Goal: Find specific page/section: Find specific page/section

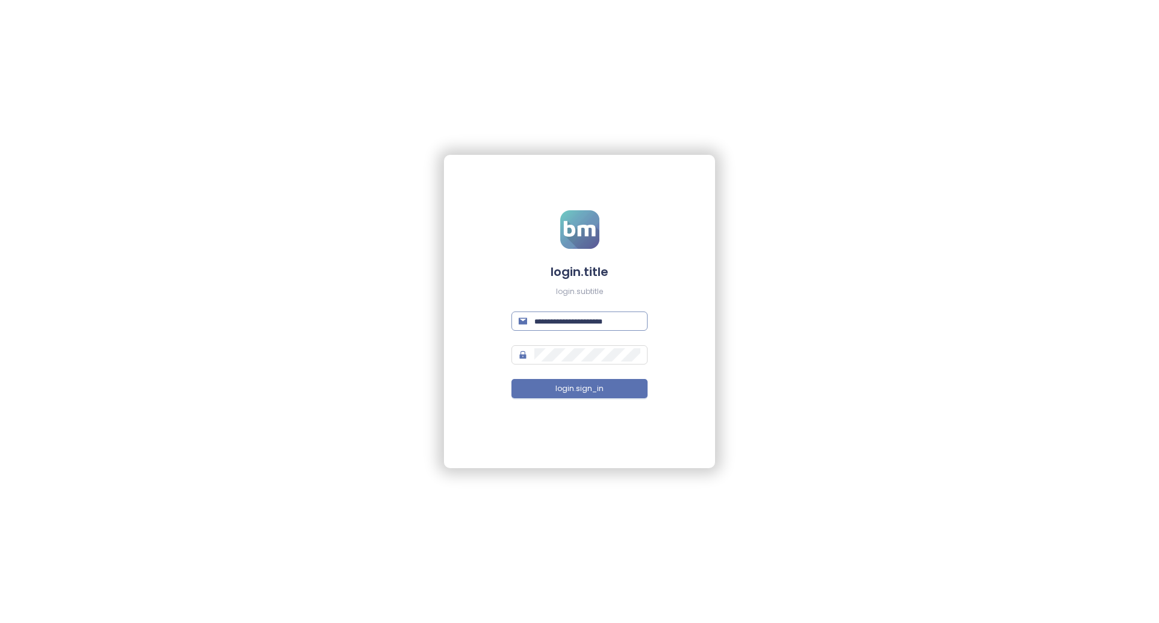
click at [611, 323] on input "text" at bounding box center [587, 320] width 106 height 13
paste input "**********"
type input "**********"
click at [349, 297] on div "**********" at bounding box center [579, 311] width 1159 height 623
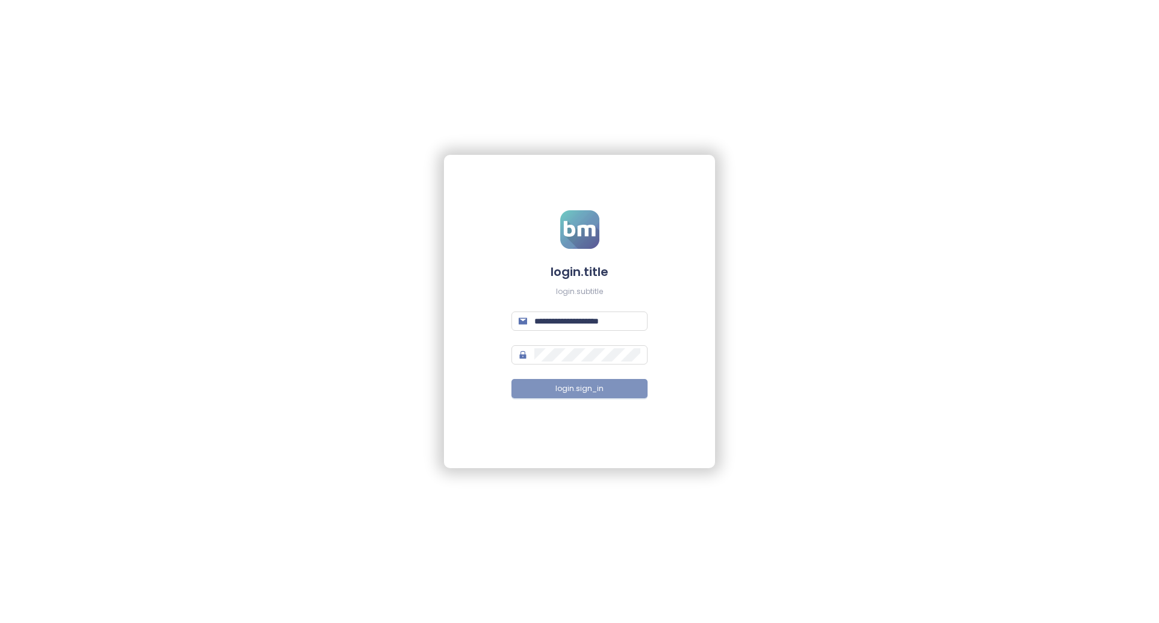
click at [567, 395] on button "login.sign_in" at bounding box center [579, 388] width 136 height 19
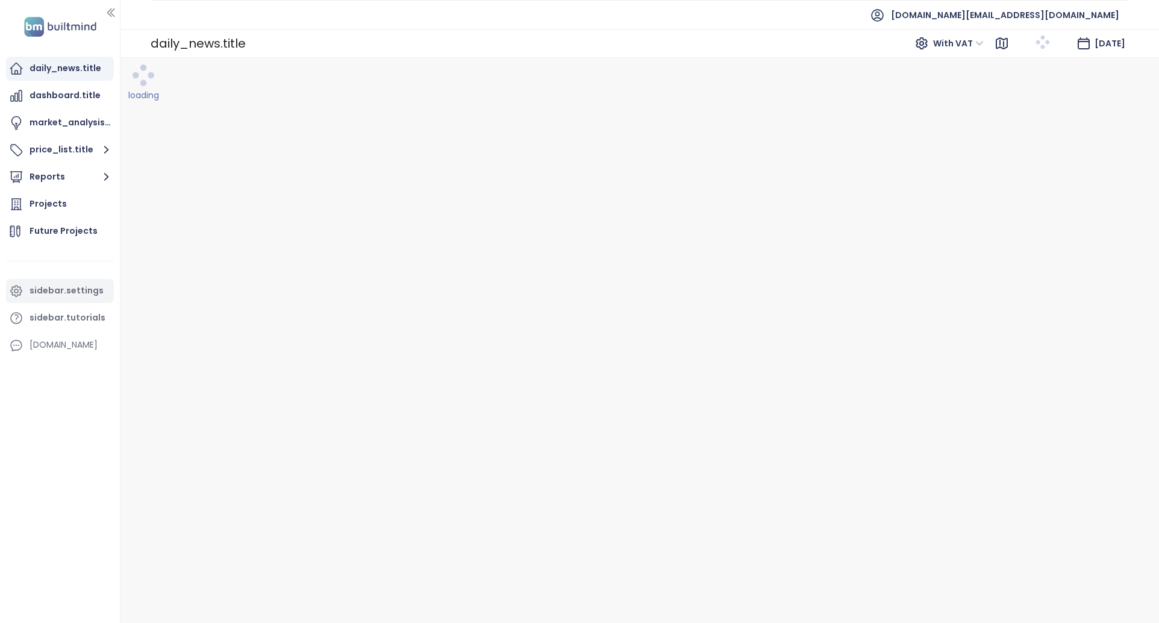
click at [83, 291] on div "sidebar.settings" at bounding box center [67, 290] width 74 height 15
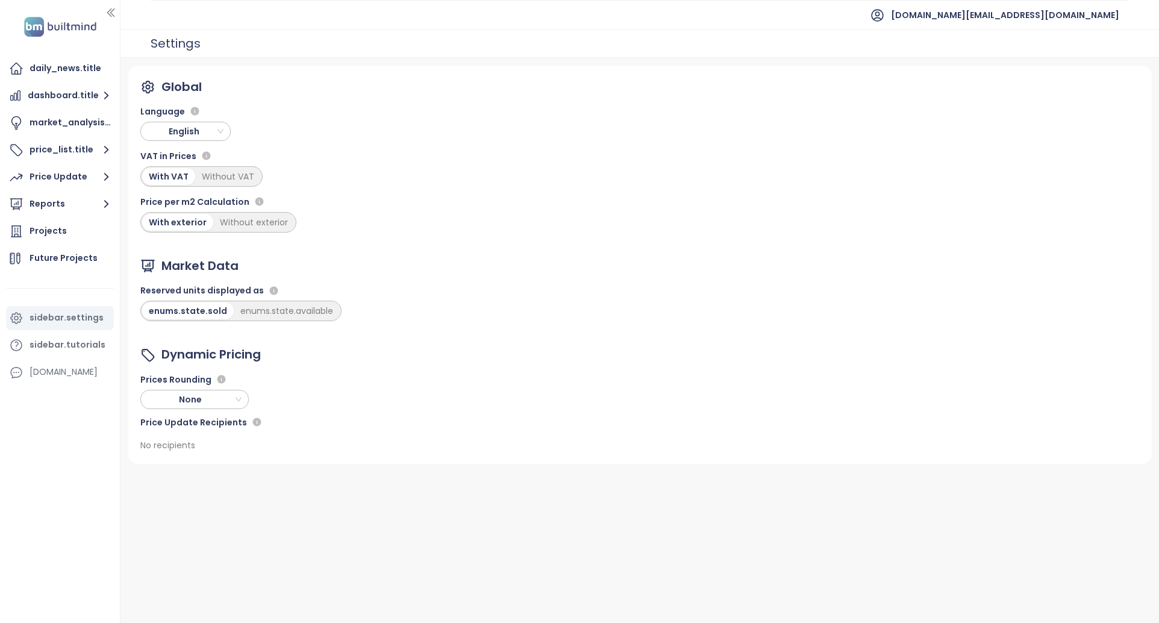
click at [205, 137] on span "English" at bounding box center [187, 131] width 84 height 18
click at [181, 250] on div "Slovak" at bounding box center [185, 251] width 71 height 13
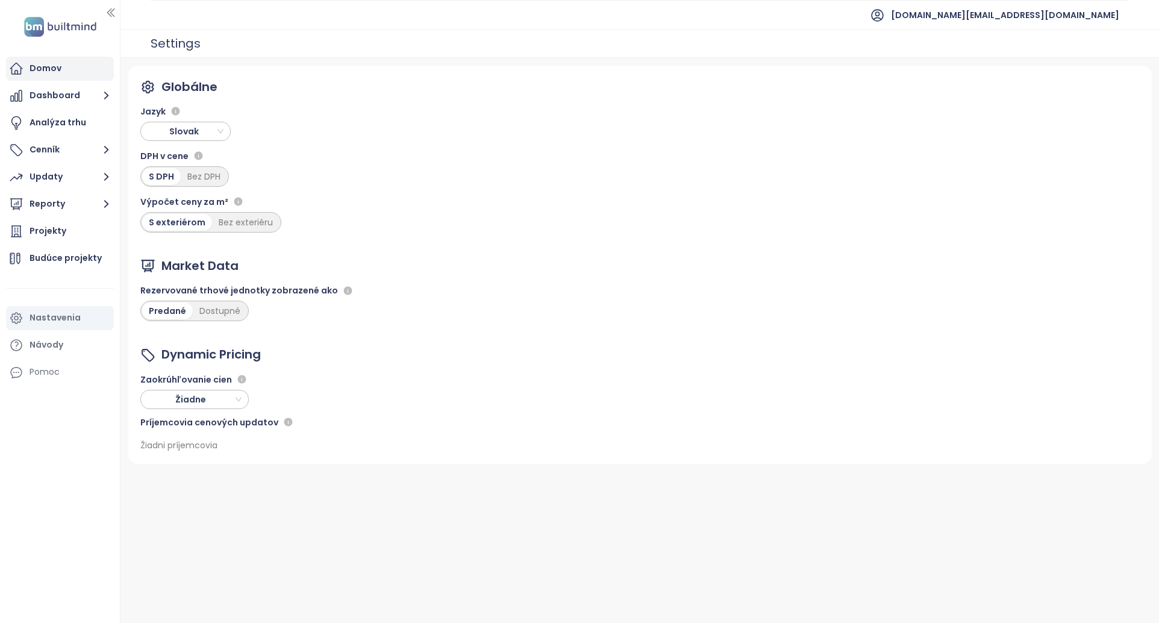
click at [51, 68] on div "Domov" at bounding box center [46, 68] width 32 height 15
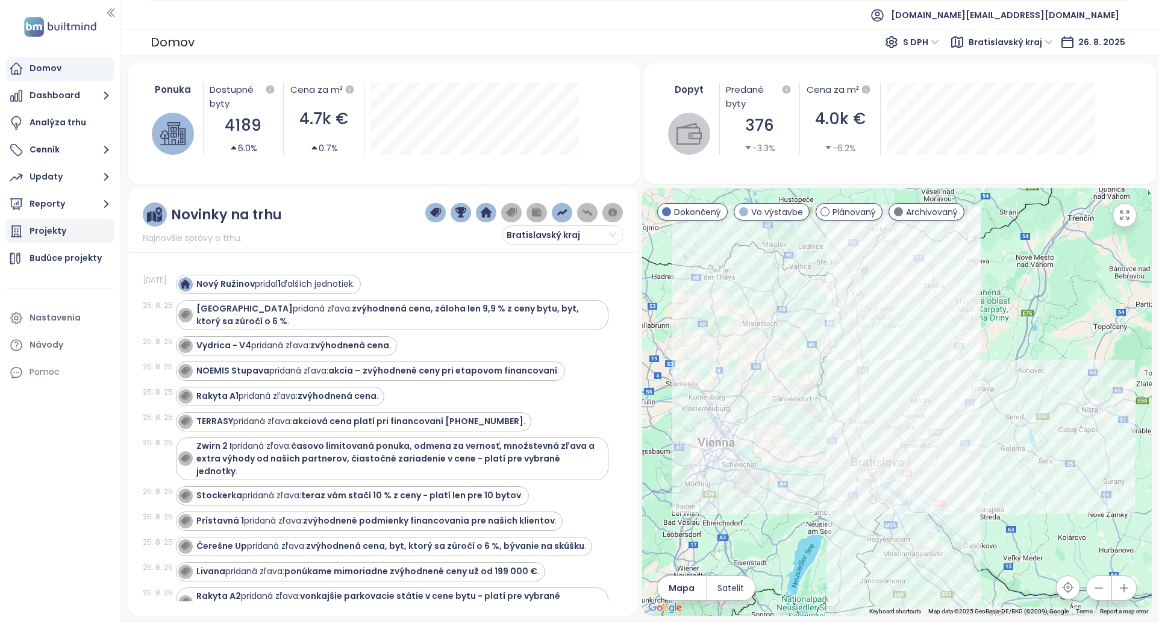
click at [61, 226] on div "Projekty" at bounding box center [48, 230] width 37 height 15
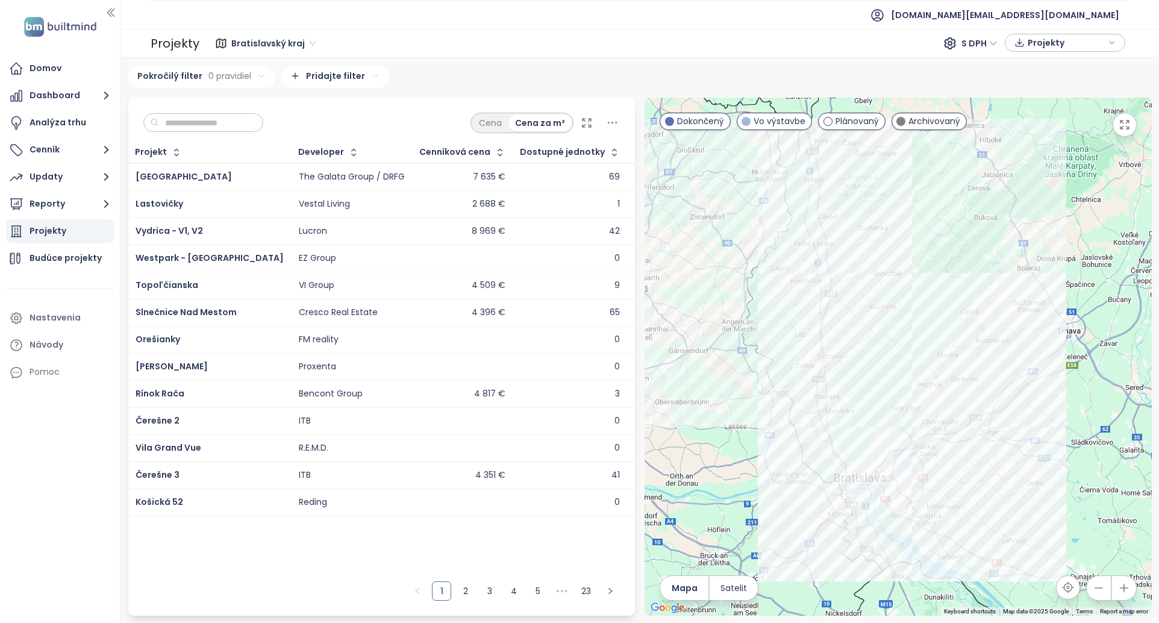
click at [199, 122] on input "text" at bounding box center [208, 123] width 98 height 18
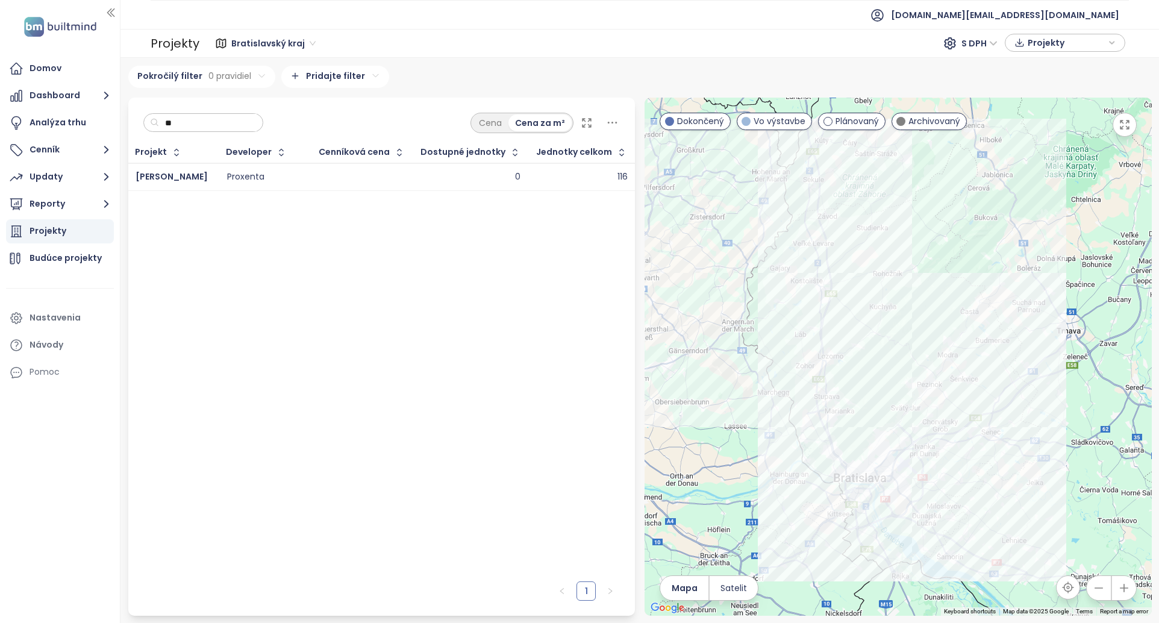
type input "*"
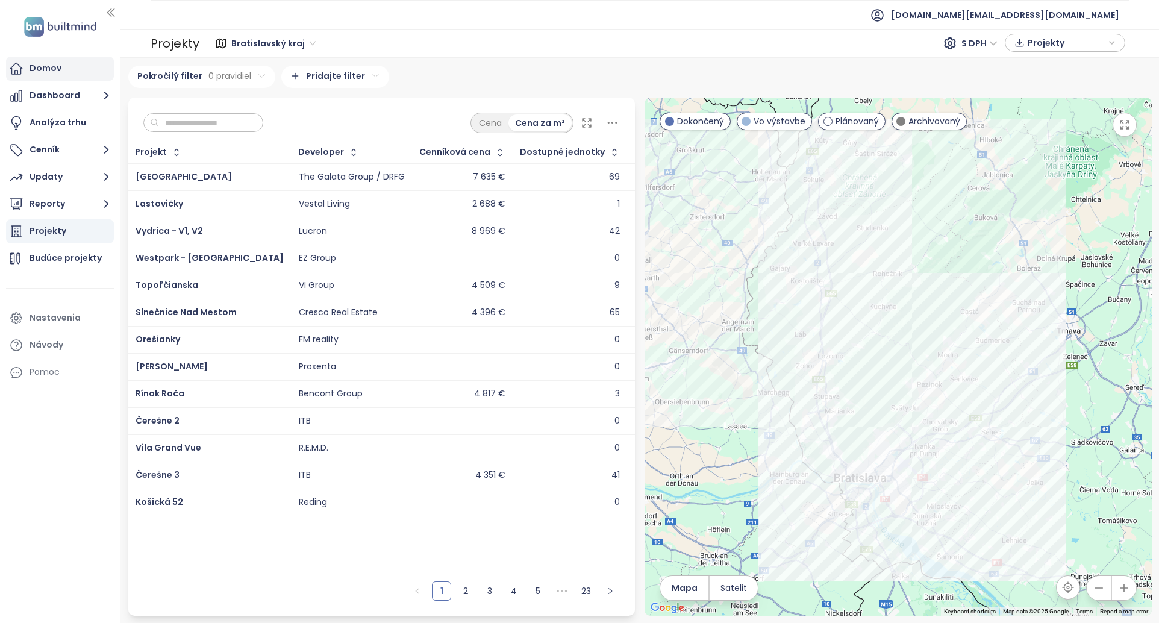
click at [73, 68] on div "Domov" at bounding box center [60, 69] width 108 height 24
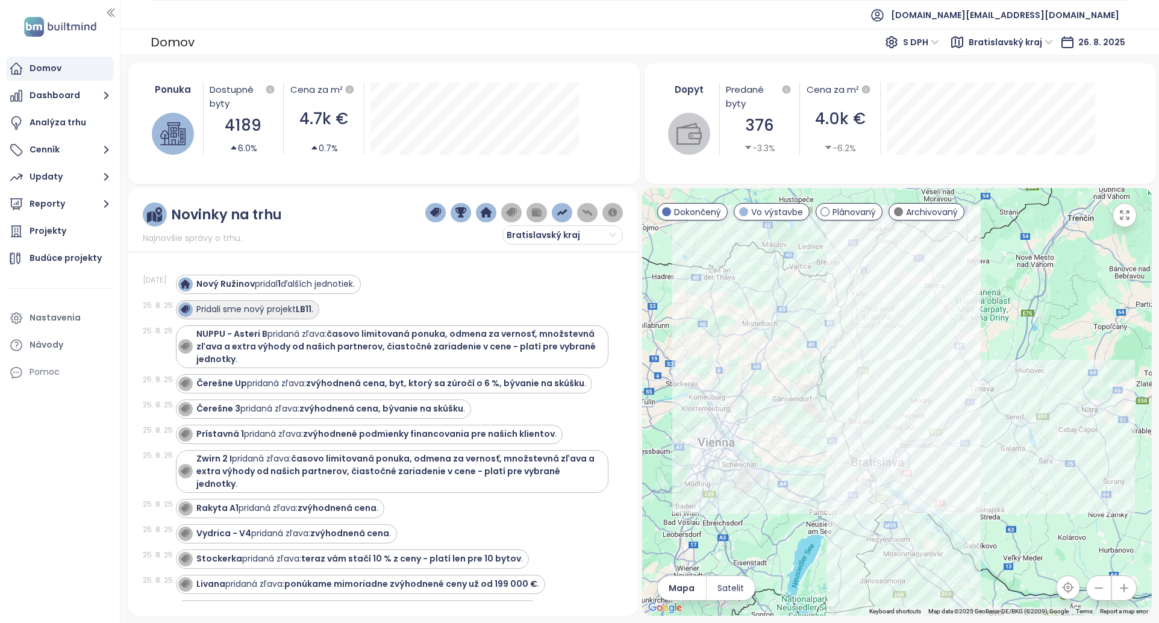
click at [300, 309] on strong "LB11" at bounding box center [304, 309] width 16 height 12
click at [212, 282] on strong "Nový Ružinov" at bounding box center [225, 284] width 58 height 12
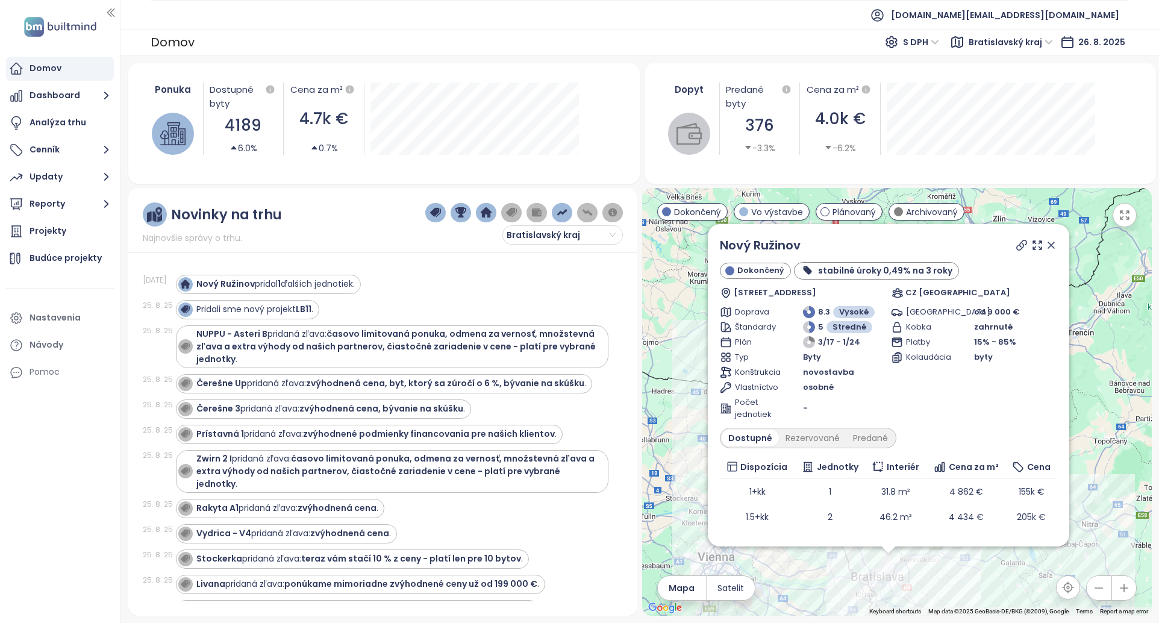
drag, startPoint x: 1041, startPoint y: 243, endPoint x: 452, endPoint y: 267, distance: 589.4
click at [1045, 243] on icon at bounding box center [1051, 245] width 12 height 12
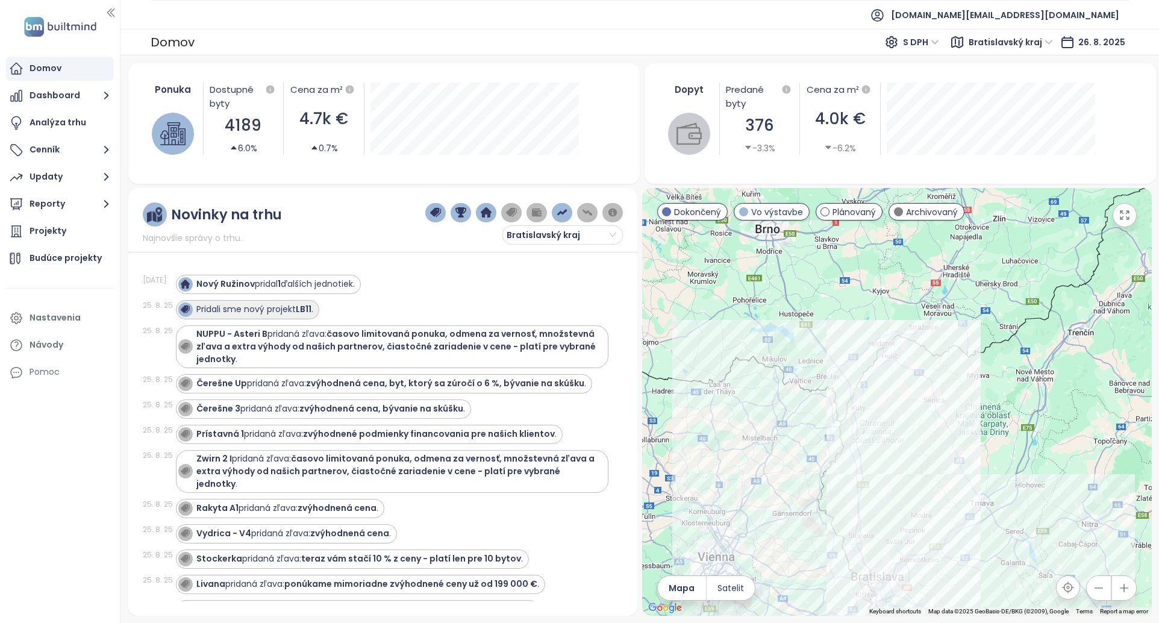
click at [286, 306] on div "Pridali sme nový projekt LB11 ." at bounding box center [254, 309] width 117 height 13
click at [383, 305] on div "Pridali sme nový projekt LB11 ." at bounding box center [392, 309] width 433 height 19
click at [288, 311] on div "Pridali sme nový projekt LB11 ." at bounding box center [254, 309] width 117 height 13
drag, startPoint x: 380, startPoint y: 304, endPoint x: 299, endPoint y: 311, distance: 81.0
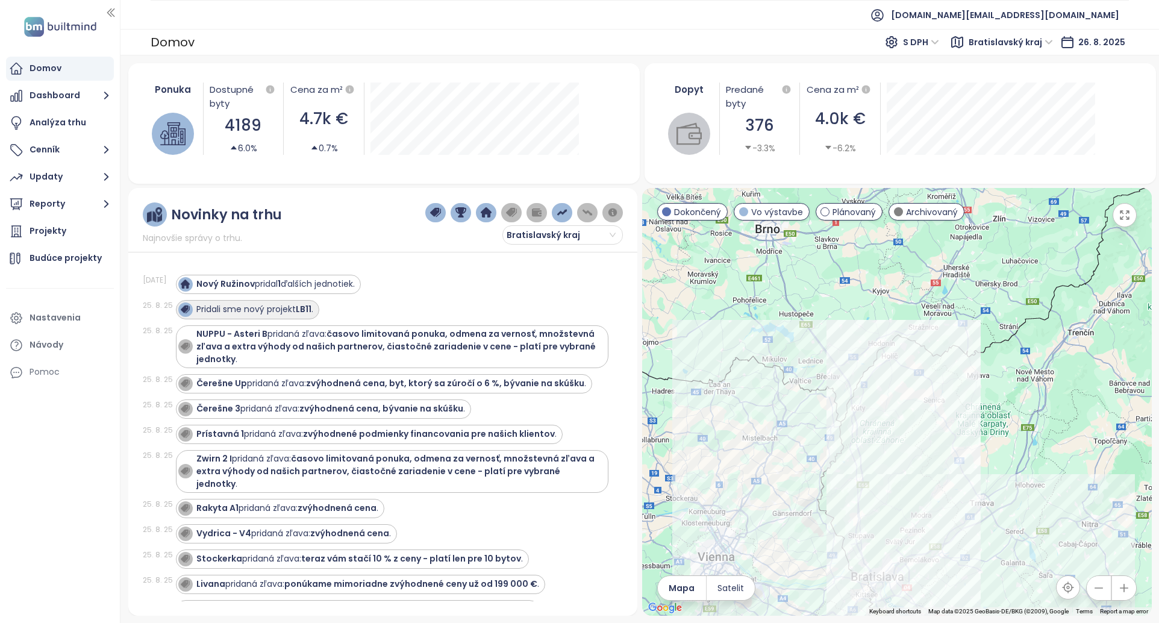
click at [375, 306] on div "Pridali sme nový projekt LB11 ." at bounding box center [392, 309] width 433 height 19
click at [290, 310] on div "Pridali sme nový projekt LB11 ." at bounding box center [254, 309] width 117 height 13
click at [384, 304] on div "Pridali sme nový projekt LB11 ." at bounding box center [392, 309] width 433 height 19
click at [279, 314] on div "Pridali sme nový projekt LB11 ." at bounding box center [254, 309] width 117 height 13
click at [70, 237] on div "Projekty" at bounding box center [60, 231] width 108 height 24
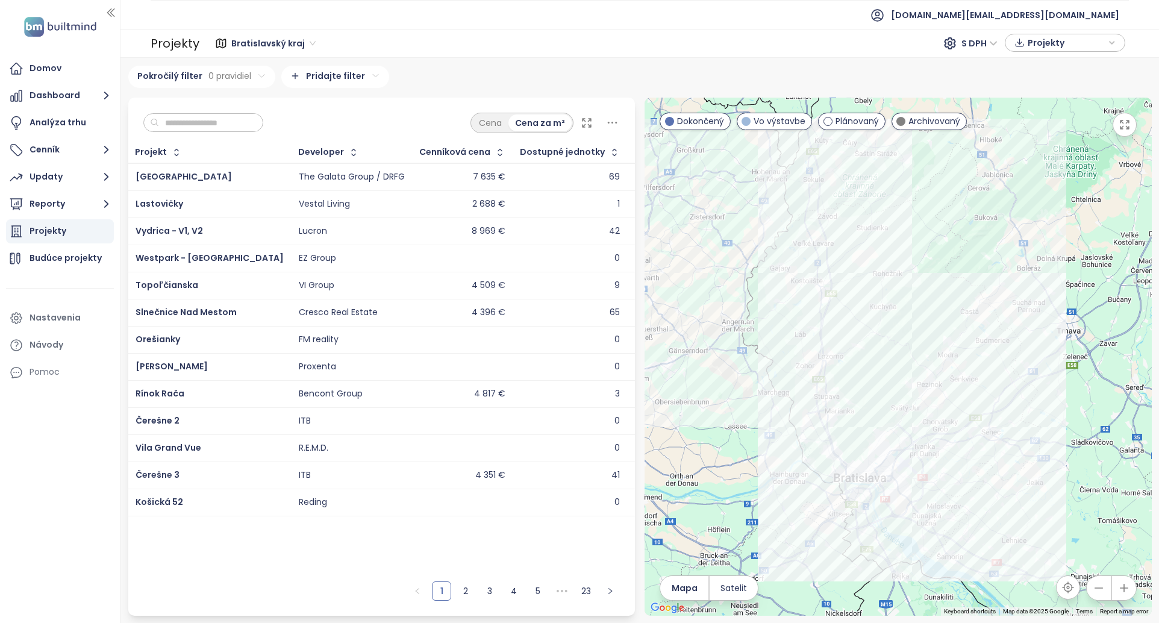
click at [217, 123] on input "text" at bounding box center [208, 123] width 98 height 18
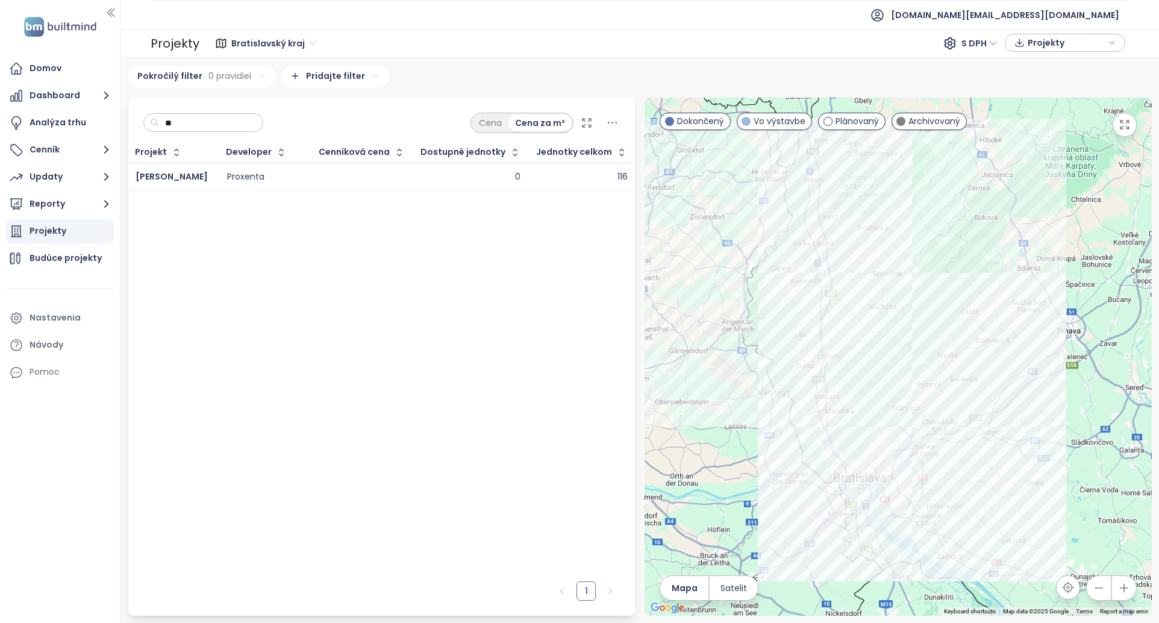
type input "*"
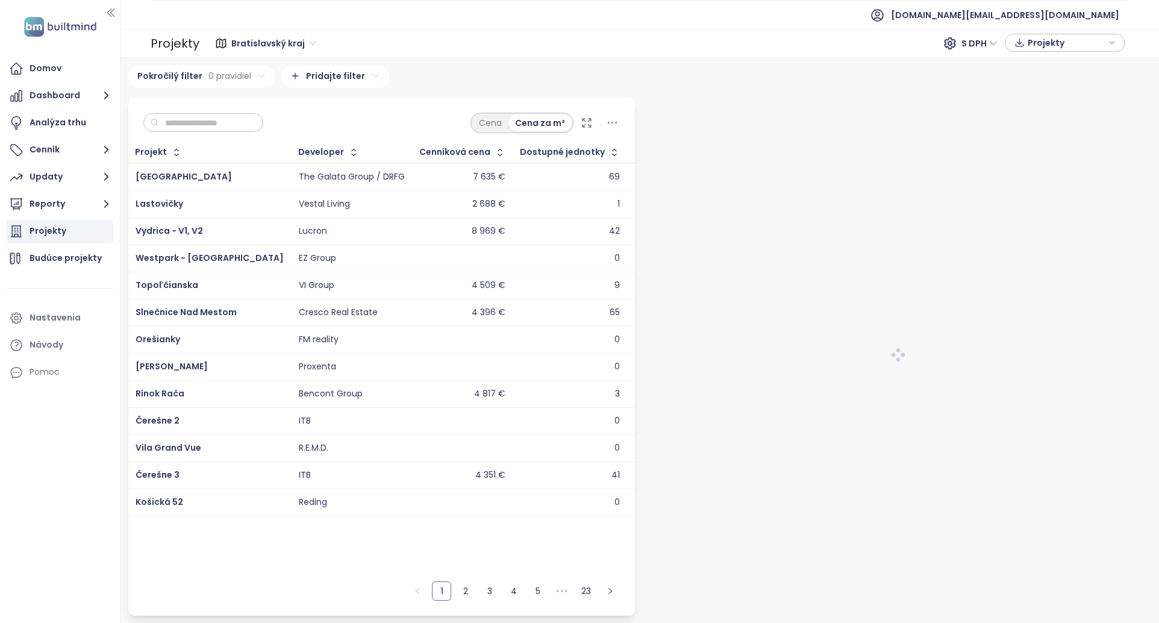
click at [193, 117] on input "text" at bounding box center [208, 123] width 98 height 18
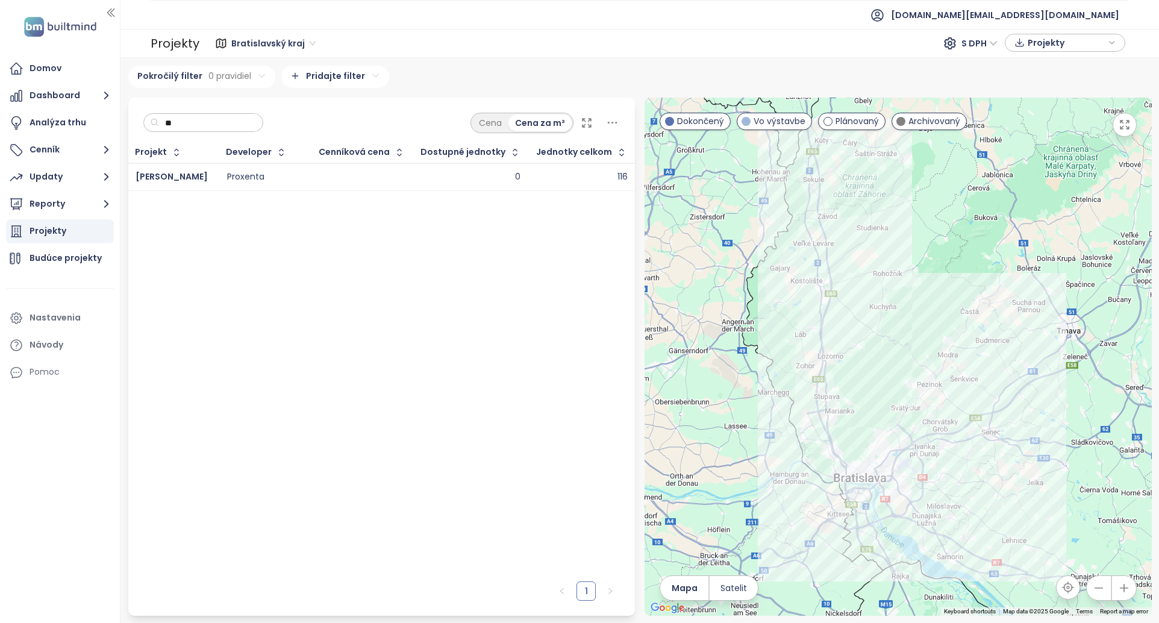
type input "*"
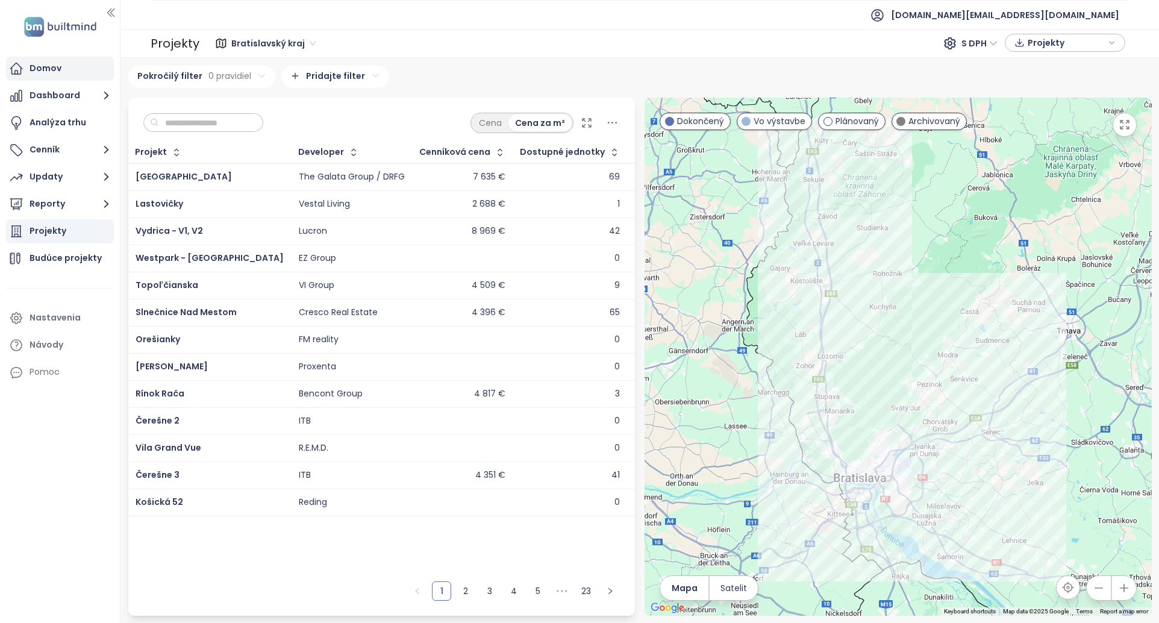
click at [63, 74] on div "Domov" at bounding box center [60, 69] width 108 height 24
